Goal: Transaction & Acquisition: Purchase product/service

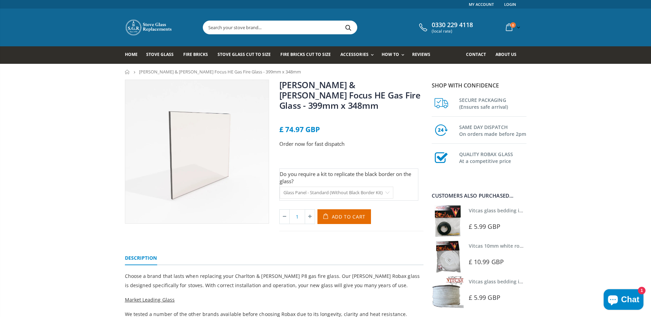
click at [389, 187] on select "Glass Panel - Standard (Without Black Border Kit) Glass Panel - With Black Bord…" at bounding box center [337, 193] width 114 height 12
select select "Glass Panel - With Black Border Replication Kit"
click at [280, 187] on select "Glass Panel - Standard (Without Black Border Kit) Glass Panel - With Black Bord…" at bounding box center [337, 193] width 114 height 12
click at [155, 55] on span "Stove Glass" at bounding box center [159, 54] width 27 height 6
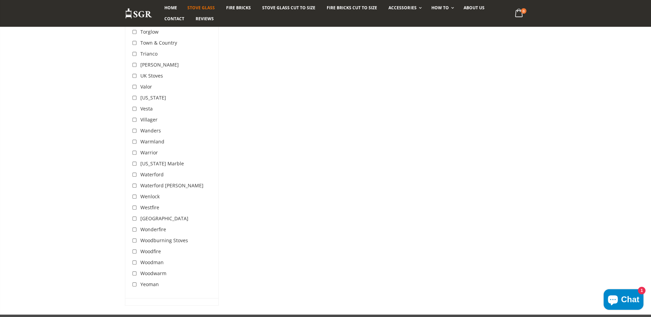
scroll to position [2162, 0]
